Goal: Communication & Community: Answer question/provide support

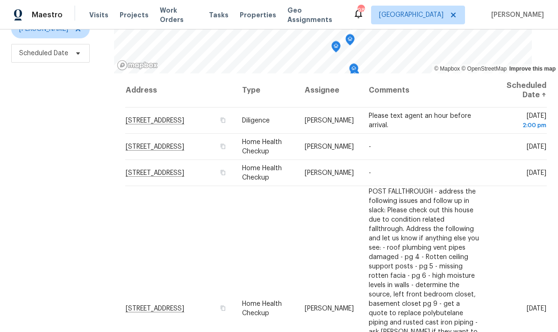
scroll to position [124, 0]
click at [0, 0] on icon at bounding box center [0, 0] width 0 height 0
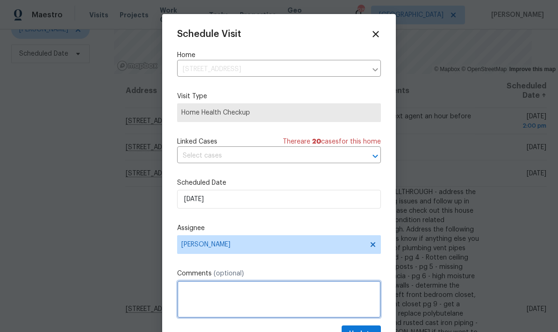
click at [255, 290] on textarea at bounding box center [279, 298] width 204 height 37
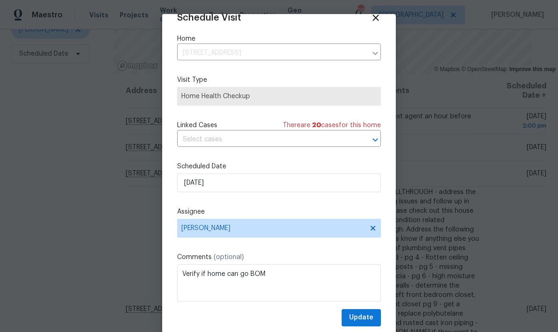
scroll to position [18, 0]
type textarea "Verify if home can go BOM"
click at [370, 313] on span "Update" at bounding box center [361, 318] width 24 height 12
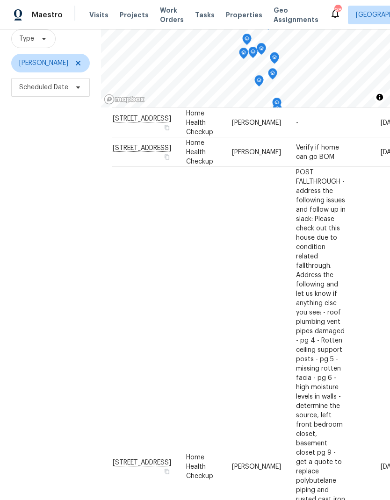
scroll to position [63, 0]
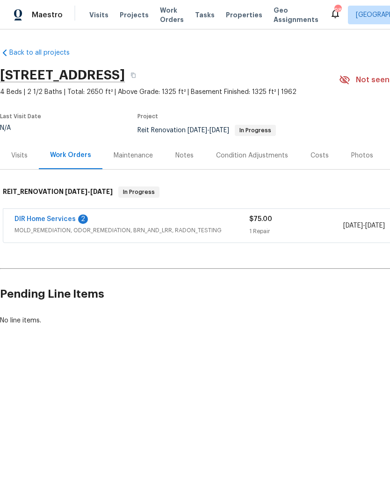
click at [68, 216] on link "DIR Home Services" at bounding box center [44, 219] width 61 height 7
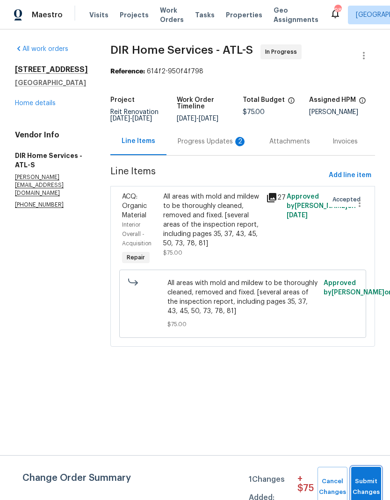
click at [370, 481] on span "Submit Changes" at bounding box center [366, 486] width 21 height 21
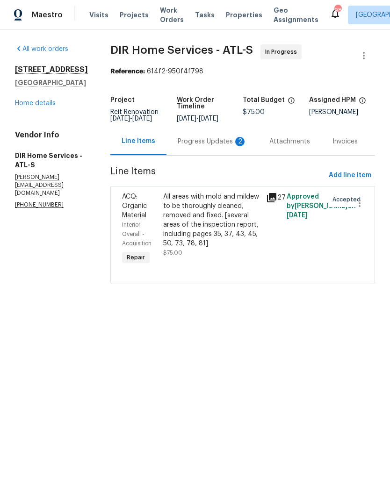
click at [219, 146] on div "Progress Updates 2" at bounding box center [212, 141] width 69 height 9
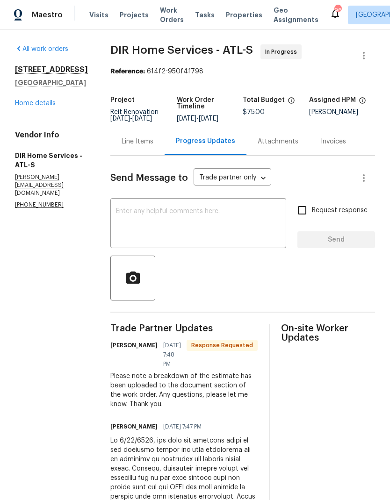
click at [204, 208] on textarea at bounding box center [198, 224] width 164 height 33
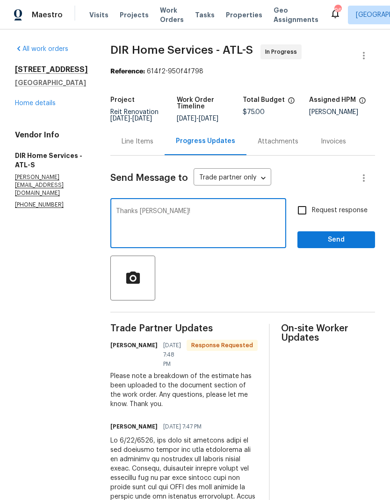
type textarea "Thanks Ken!"
click at [341, 234] on span "Send" at bounding box center [336, 240] width 63 height 12
